Goal: Task Accomplishment & Management: Manage account settings

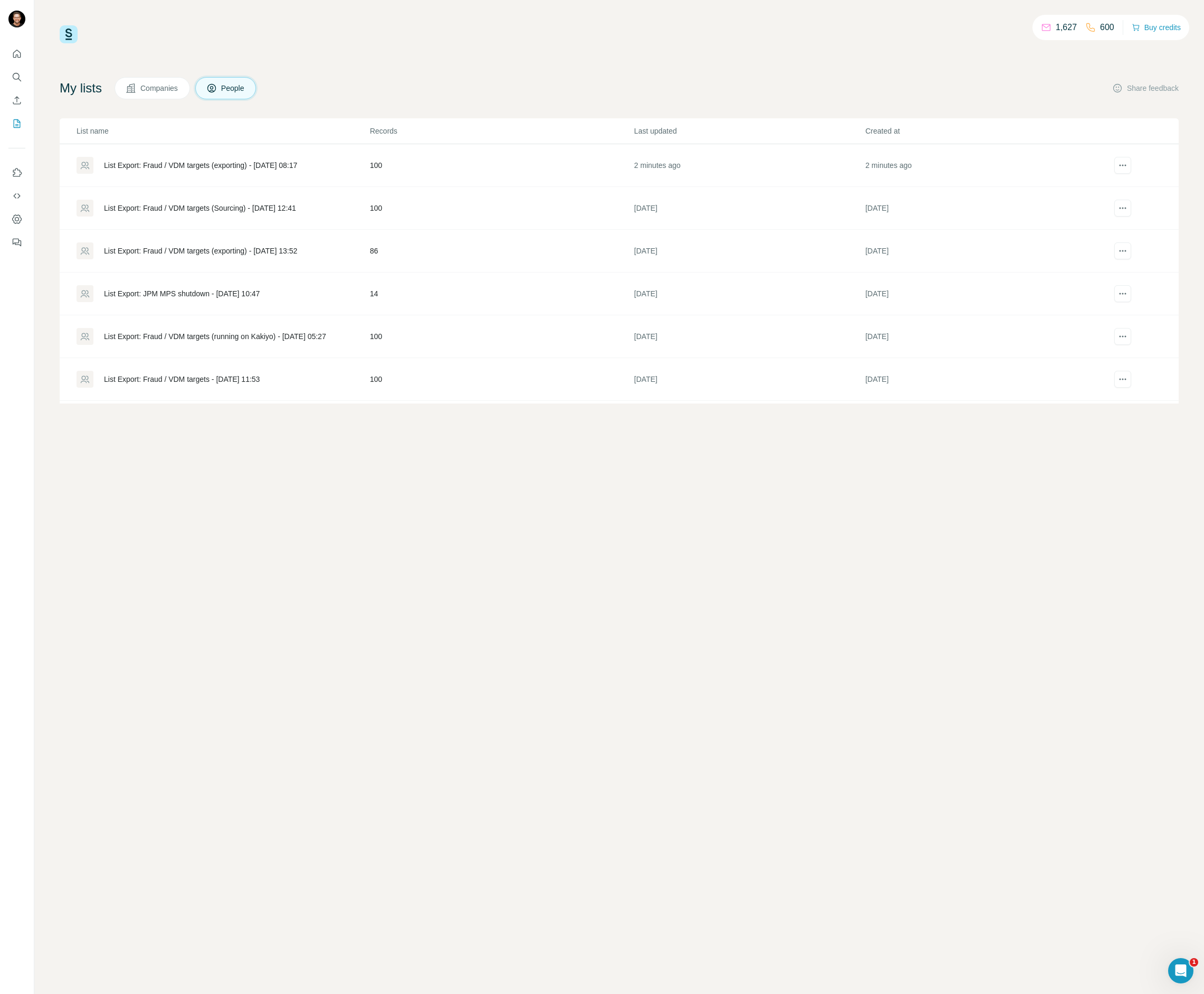
click at [279, 165] on div "List Export: Fraud / VDM targets (exporting) - [DATE] 08:17" at bounding box center [200, 165] width 193 height 11
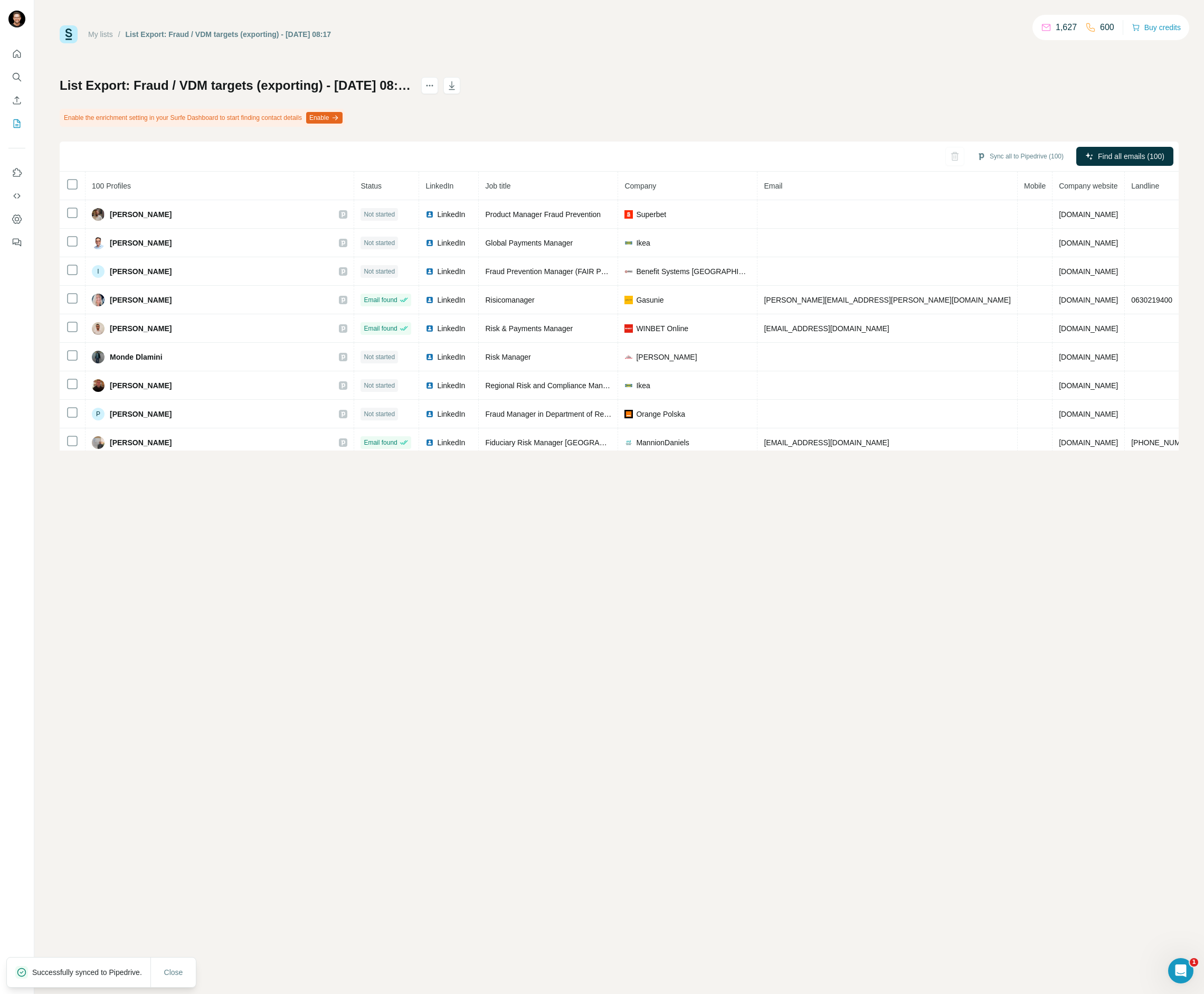
scroll to position [2601, 0]
